Goal: Entertainment & Leisure: Consume media (video, audio)

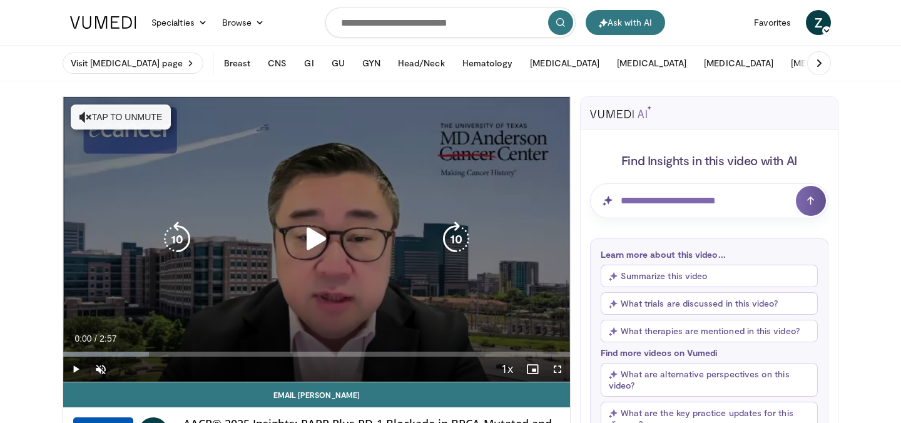
click at [123, 109] on button "Tap to unmute" at bounding box center [121, 116] width 100 height 25
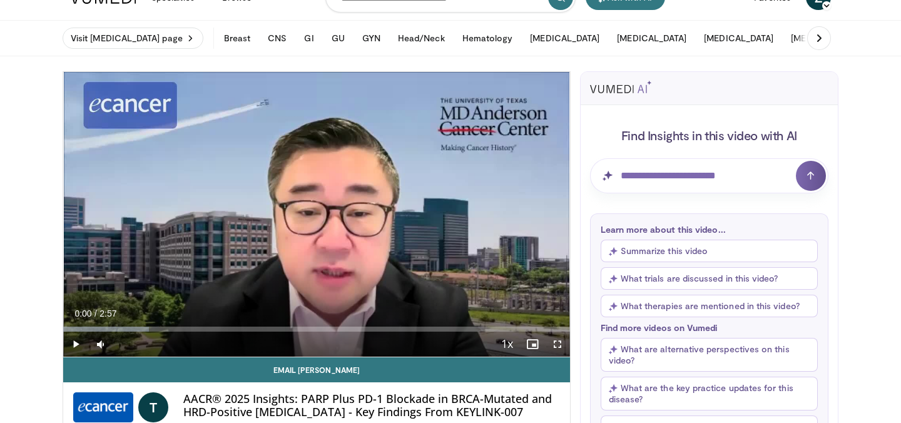
scroll to position [75, 0]
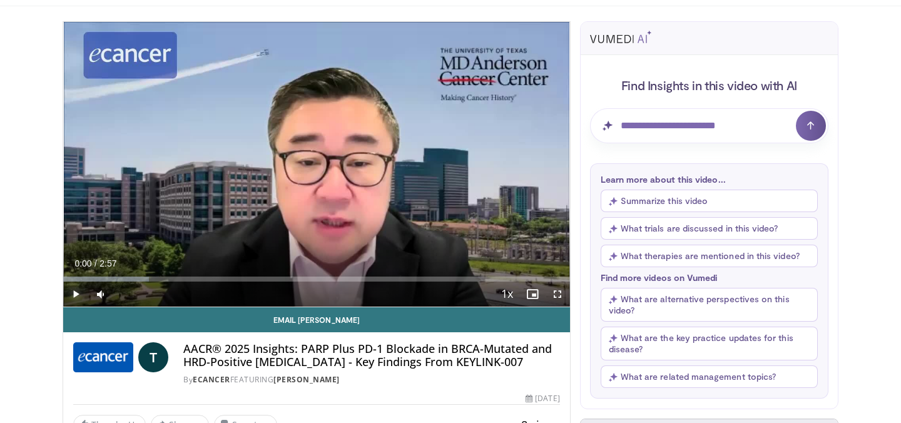
click at [80, 294] on span "Video Player" at bounding box center [75, 293] width 25 height 25
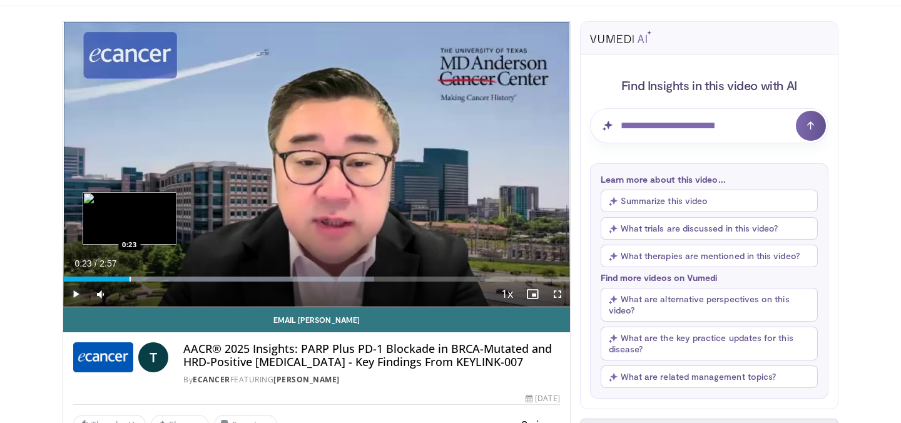
click at [129, 276] on div "Progress Bar" at bounding box center [129, 278] width 1 height 5
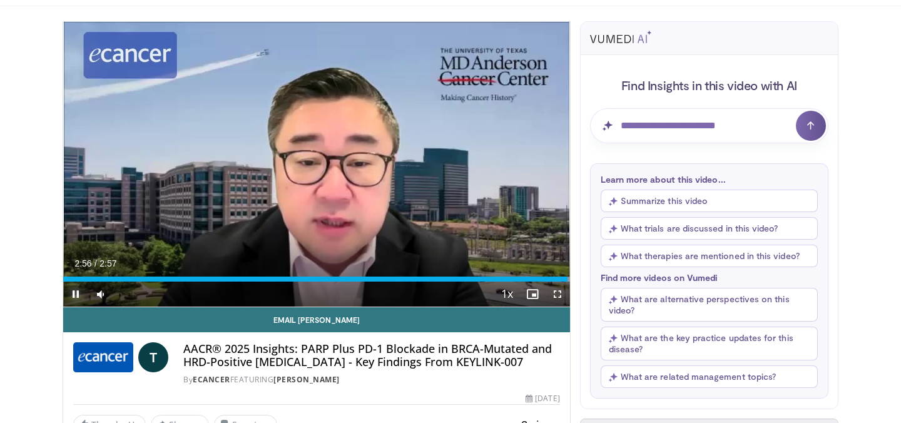
click at [75, 296] on span "Video Player" at bounding box center [75, 293] width 25 height 25
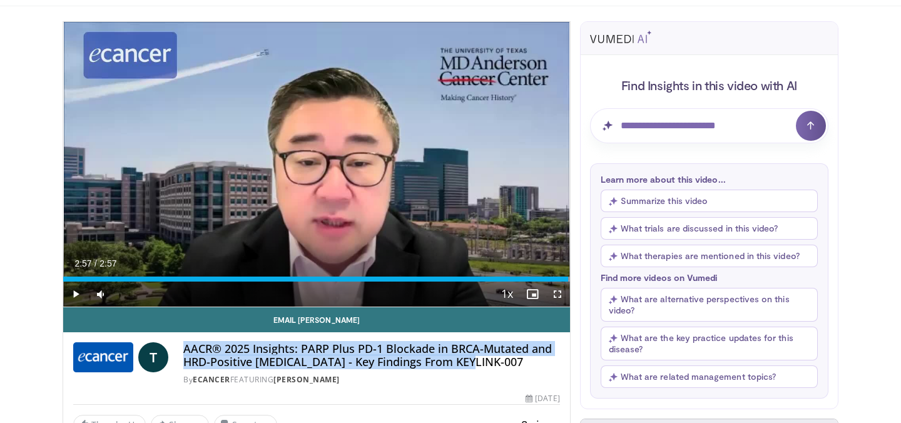
drag, startPoint x: 185, startPoint y: 348, endPoint x: 477, endPoint y: 364, distance: 291.9
click at [477, 364] on h4 "AACR® 2025 Insights: PARP Plus PD-1 Blockade in BRCA-Mutated and HRD-Positive T…" at bounding box center [371, 355] width 377 height 27
copy h4 "AACR® 2025 Insights: PARP Plus PD-1 Blockade in BRCA-Mutated and HRD-Positive T…"
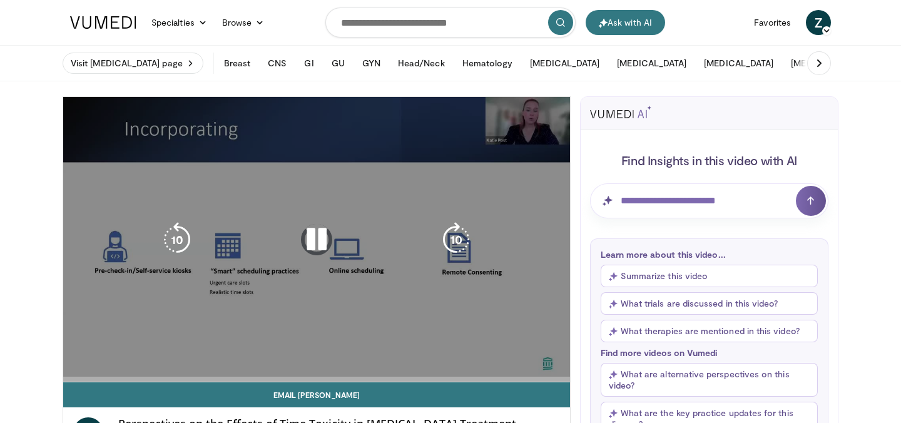
click at [294, 261] on div "10 seconds Tap to unmute" at bounding box center [316, 239] width 507 height 285
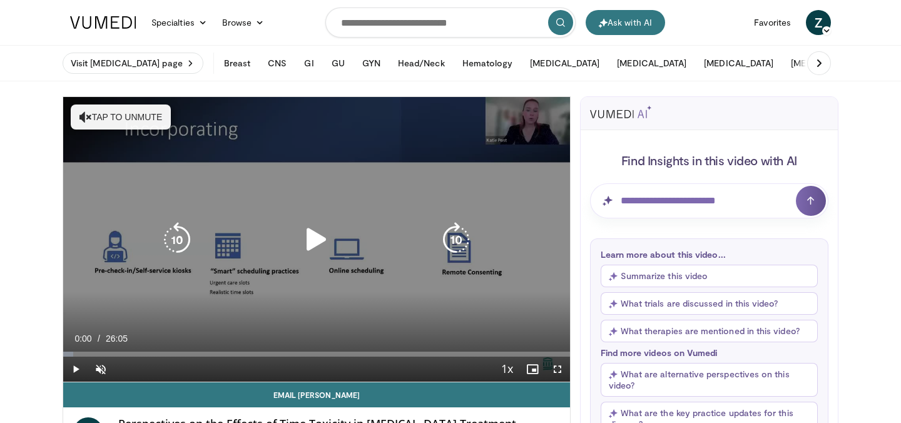
click at [124, 115] on button "Tap to unmute" at bounding box center [121, 116] width 100 height 25
click at [330, 235] on icon "Video Player" at bounding box center [316, 239] width 35 height 35
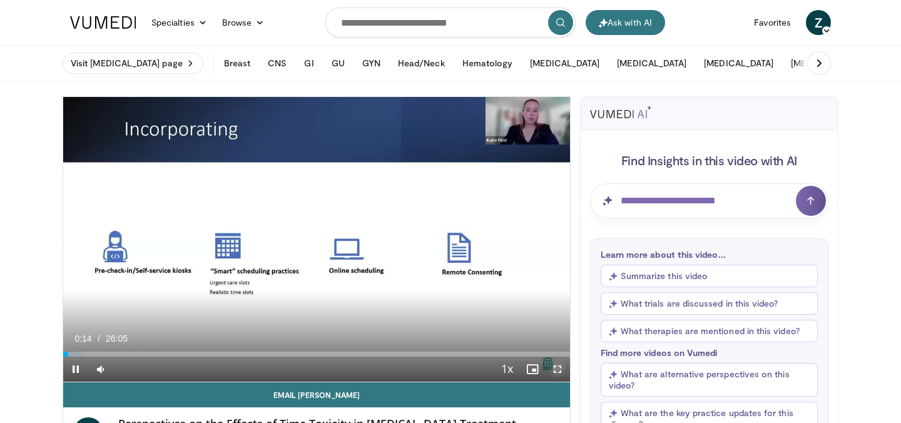
click at [559, 367] on span "Video Player" at bounding box center [557, 369] width 25 height 25
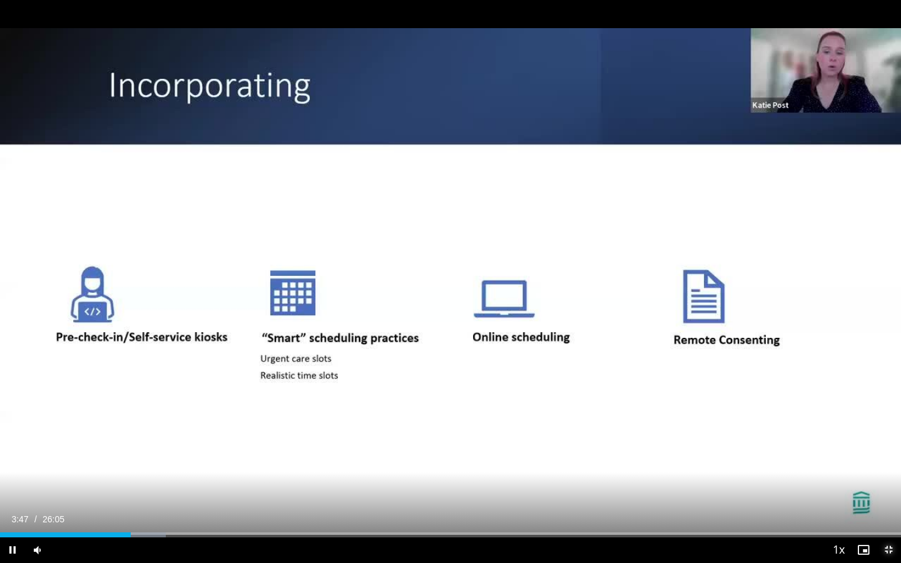
click at [889, 422] on span "Video Player" at bounding box center [888, 549] width 25 height 25
